Goal: Connect with others: Connect with others

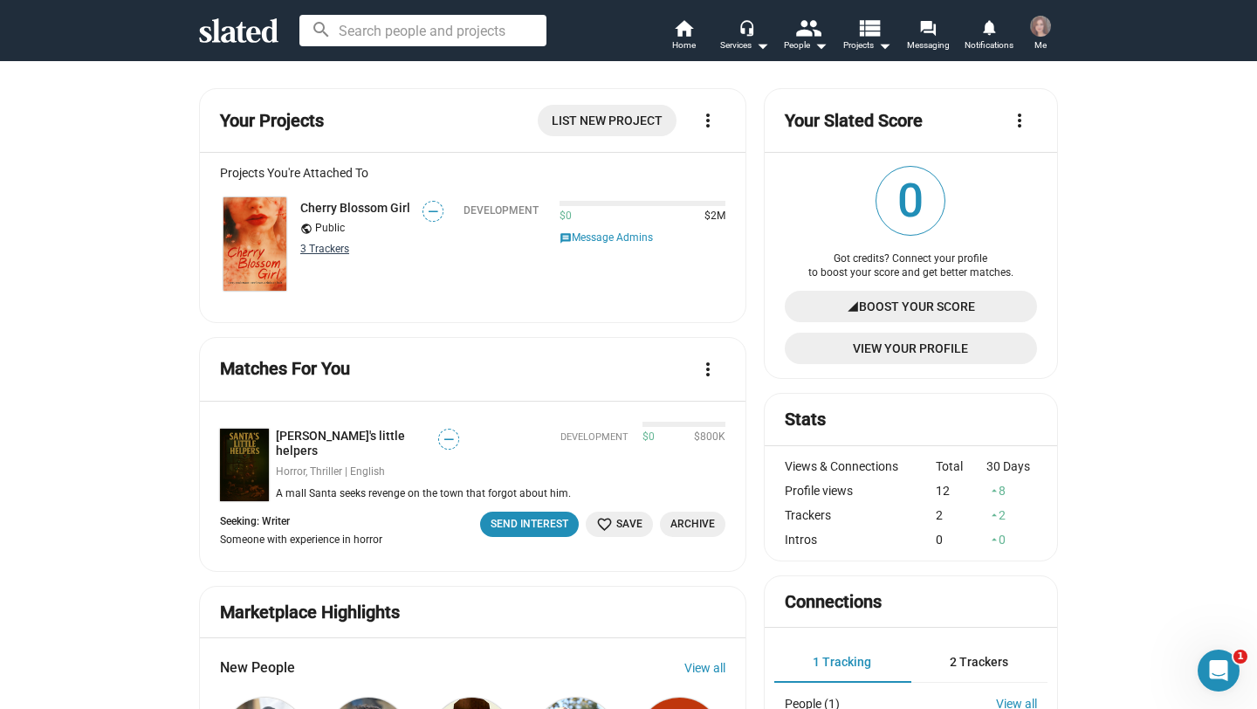
click at [313, 249] on link "3 Tracker s" at bounding box center [324, 249] width 49 height 12
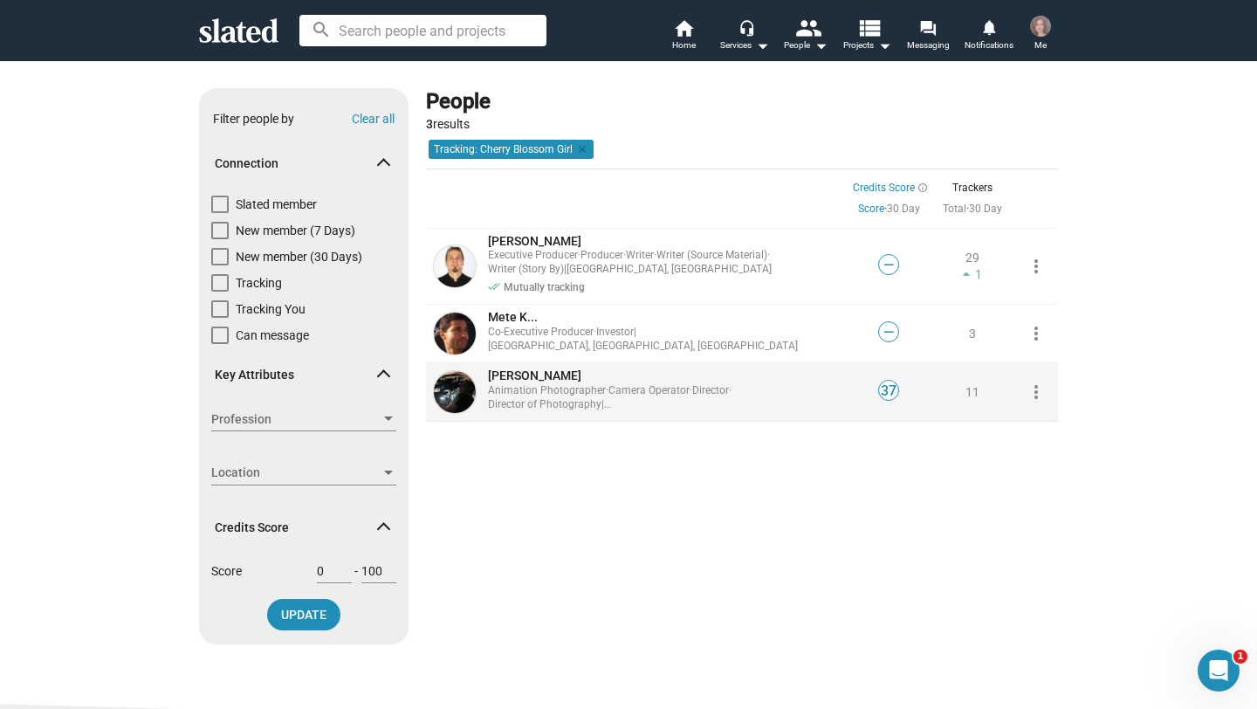
click at [543, 375] on span "[PERSON_NAME]" at bounding box center [534, 375] width 93 height 14
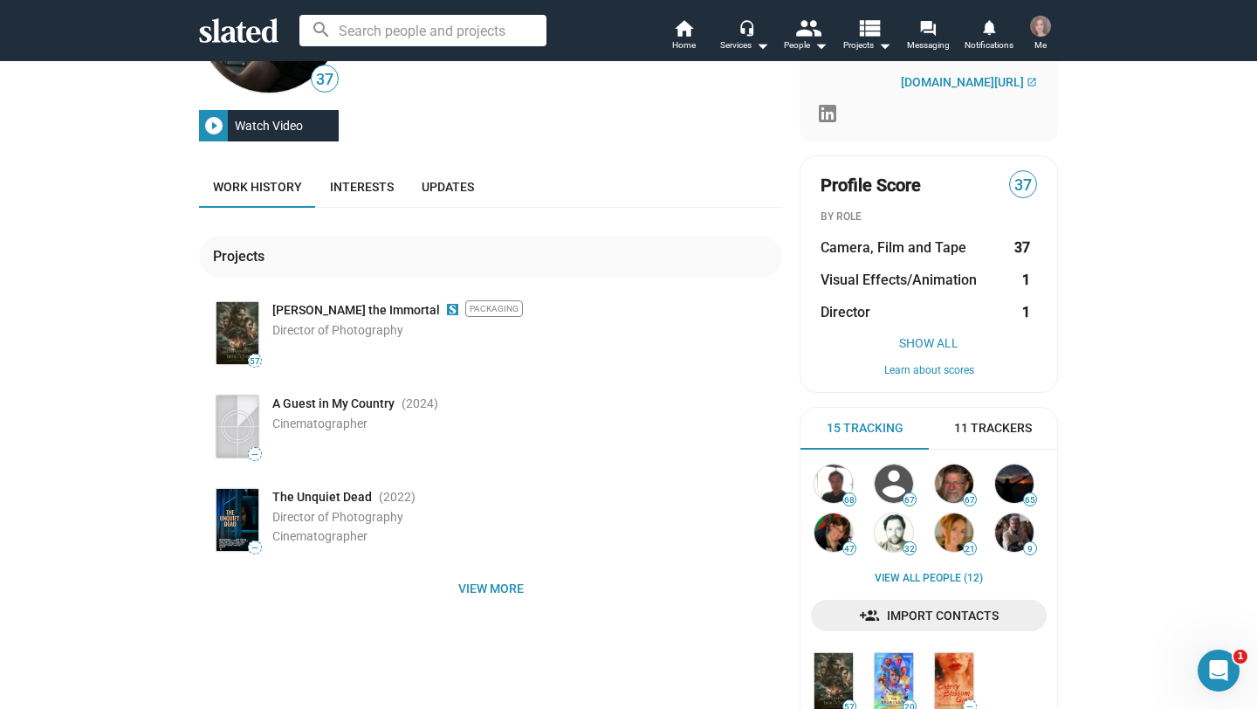
scroll to position [143, 0]
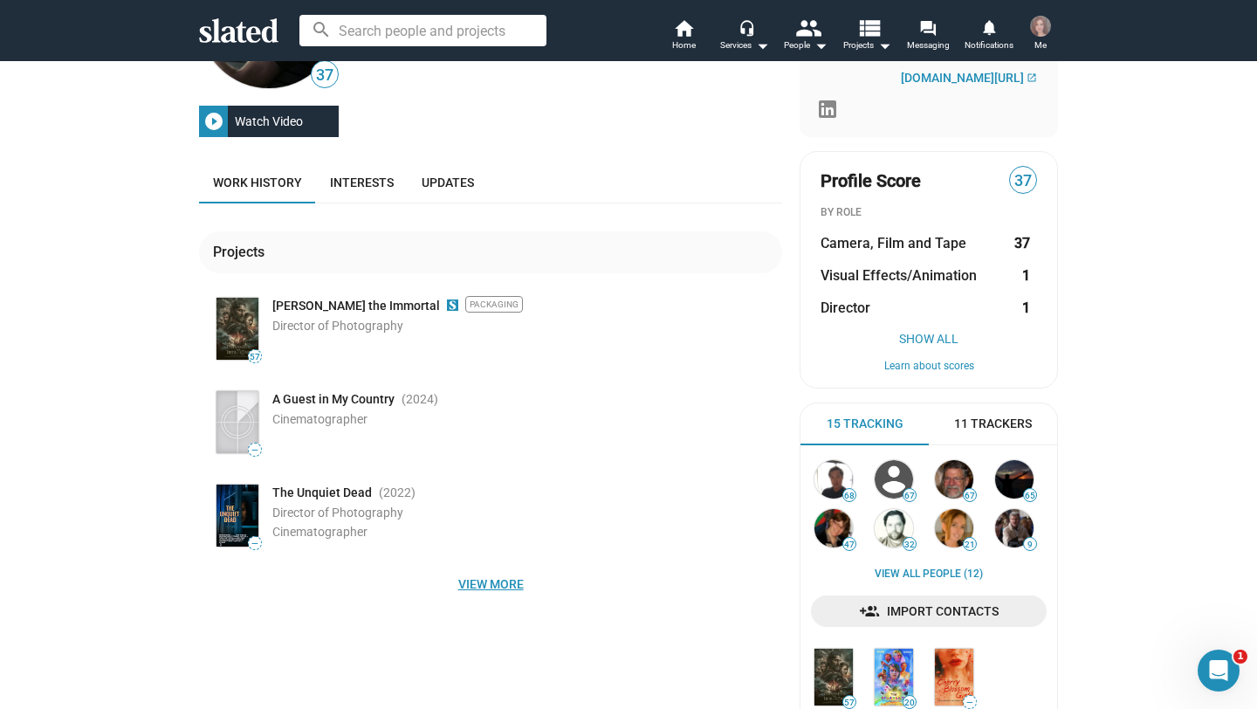
click at [474, 588] on span "View more" at bounding box center [490, 583] width 555 height 31
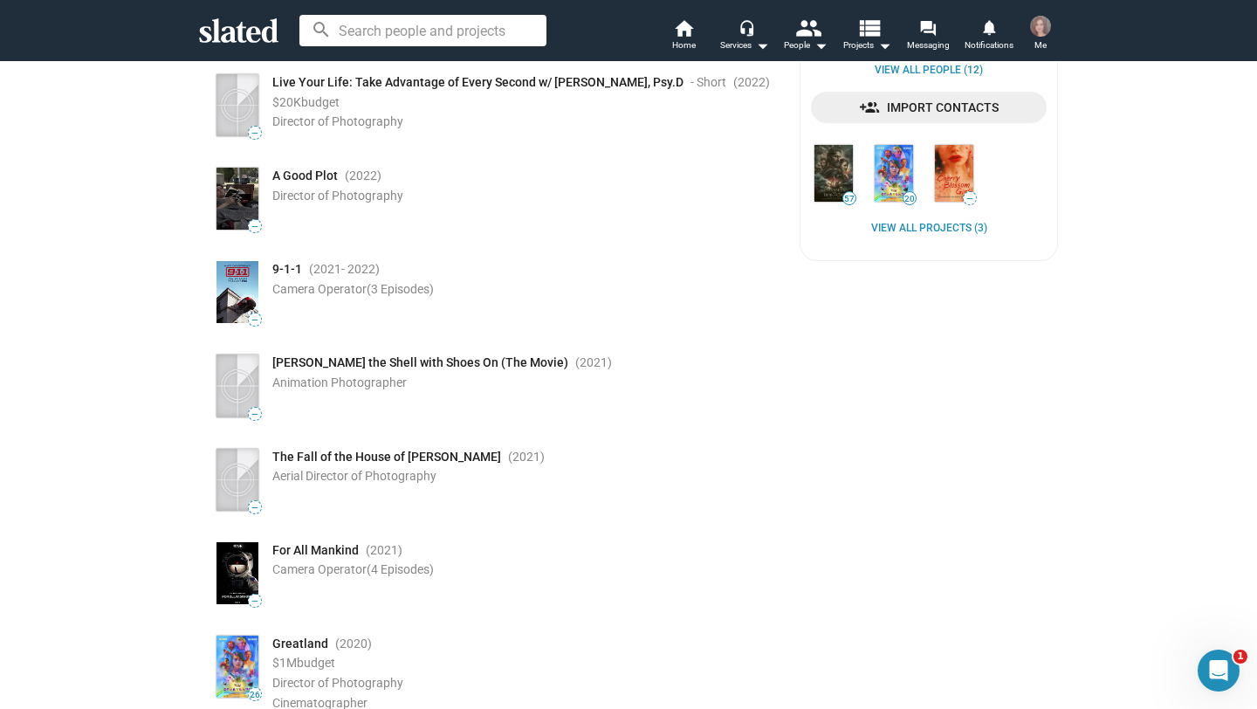
scroll to position [0, 0]
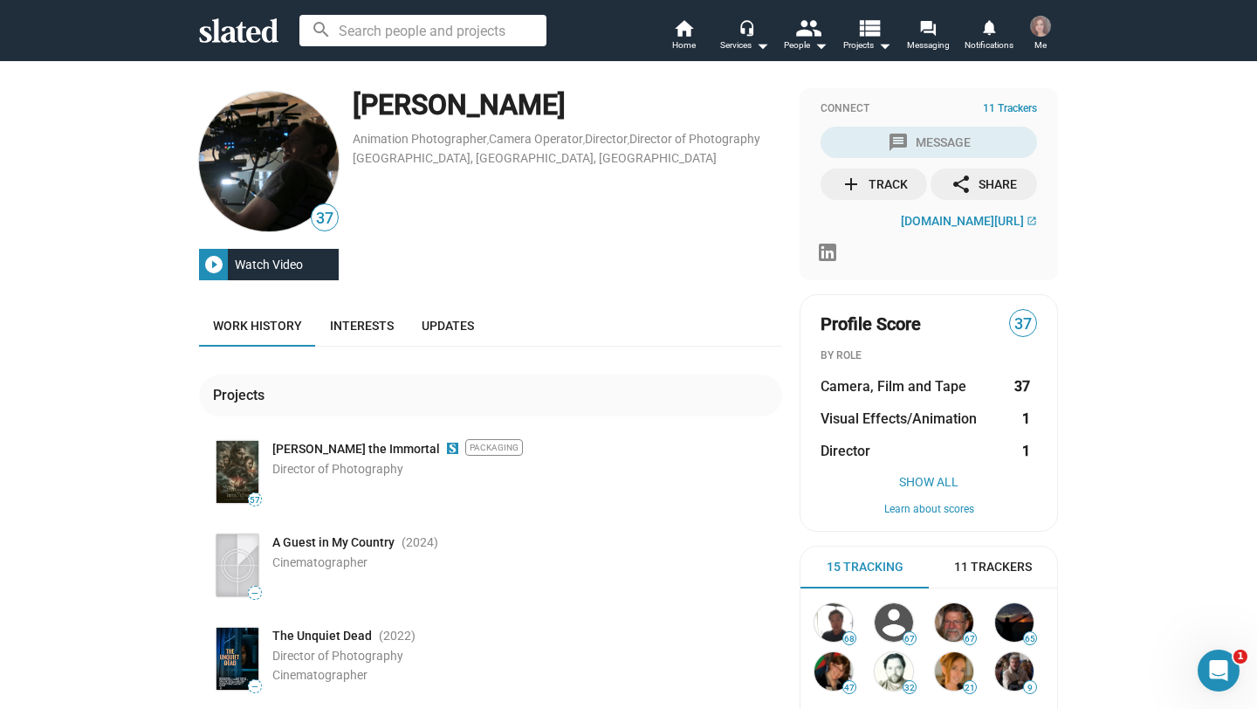
click at [878, 185] on div "add Track" at bounding box center [874, 184] width 67 height 31
click at [251, 39] on icon at bounding box center [238, 30] width 79 height 24
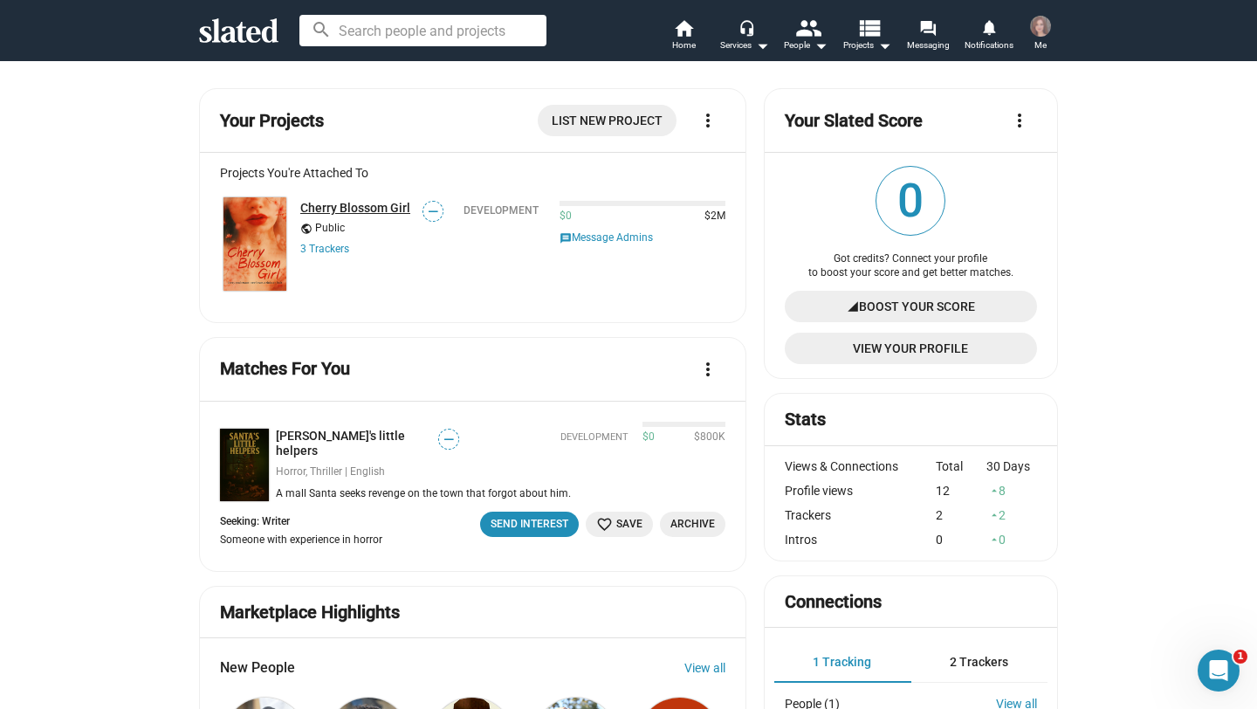
click at [327, 205] on link "Cherry Blossom Girl" at bounding box center [355, 208] width 110 height 14
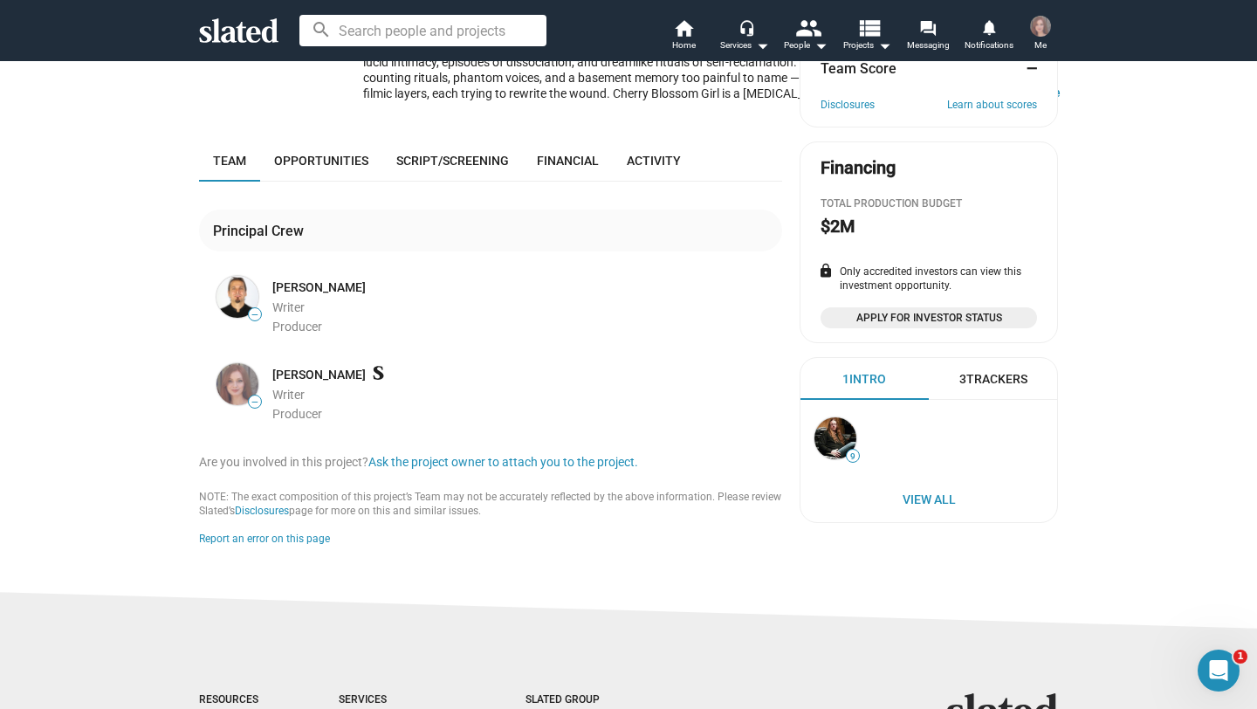
scroll to position [340, 0]
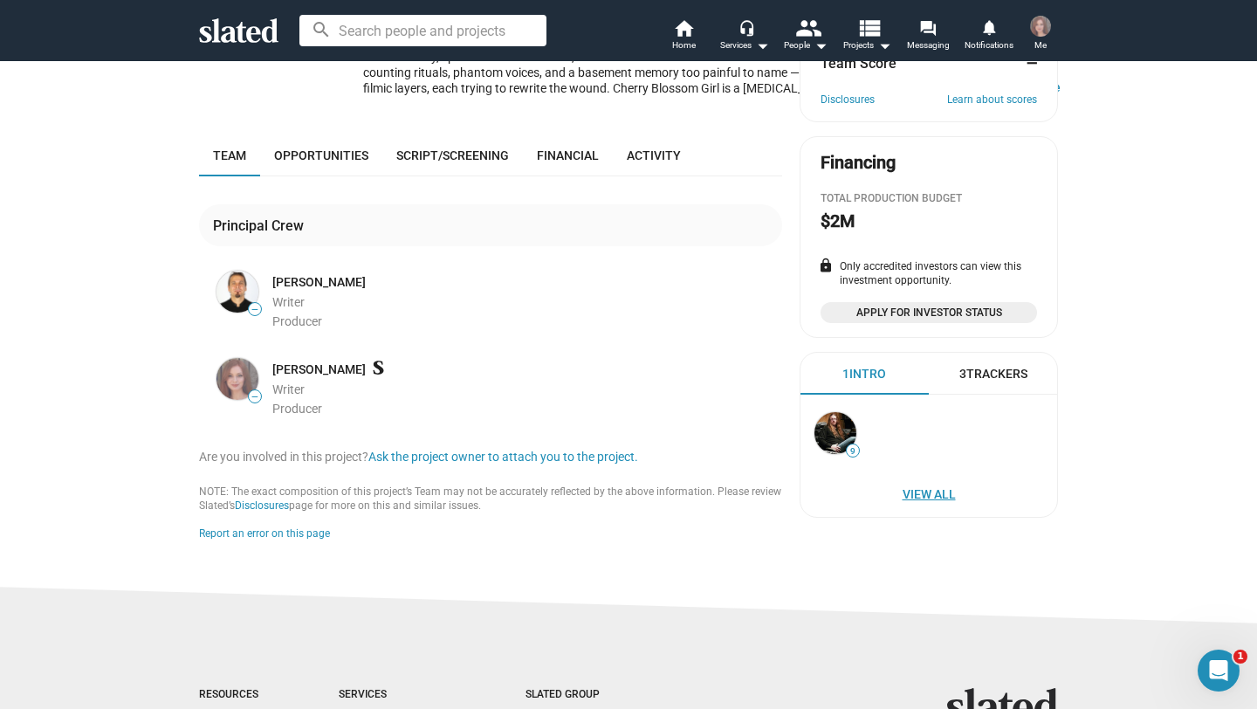
click at [926, 495] on span "View All" at bounding box center [929, 494] width 222 height 31
